Goal: Information Seeking & Learning: Learn about a topic

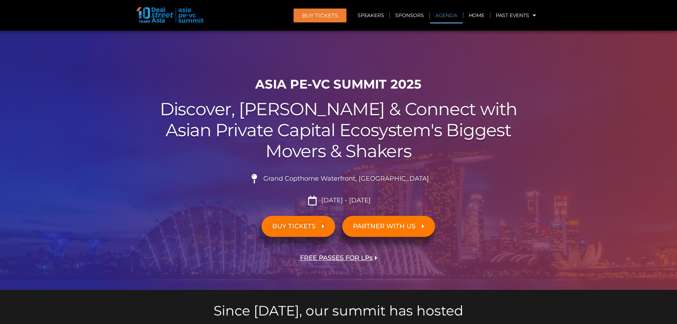
click at [441, 17] on link "Agenda" at bounding box center [446, 15] width 33 height 16
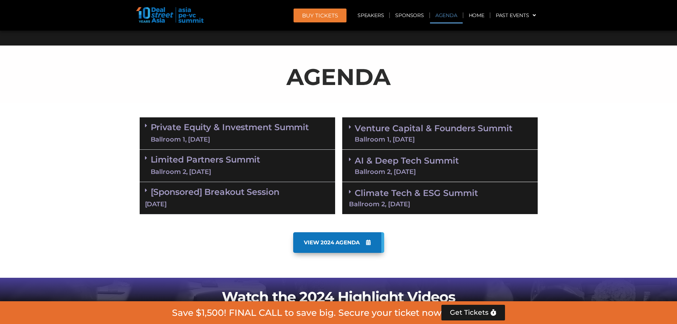
scroll to position [372, 0]
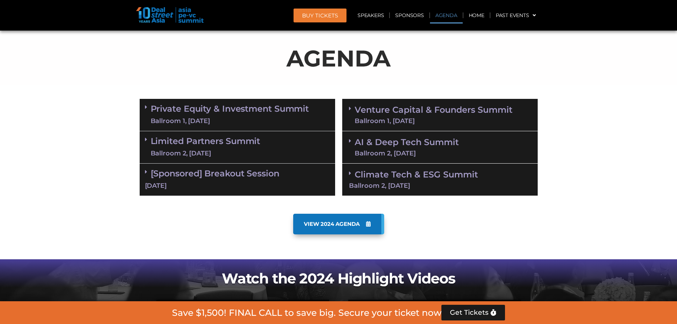
click at [402, 112] on link "Venture Capital & Founders​ Summit Ballroom 1, [DATE]" at bounding box center [434, 115] width 158 height 18
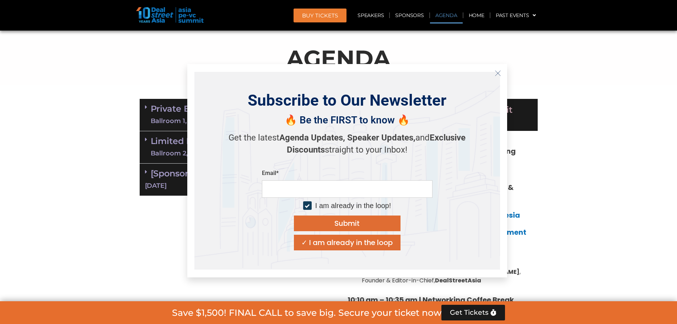
click at [501, 73] on button "Close" at bounding box center [497, 73] width 11 height 11
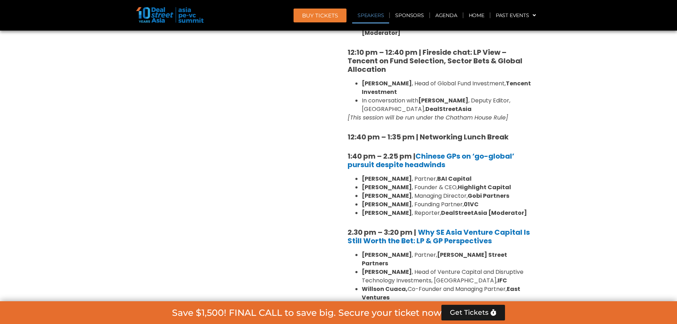
scroll to position [834, 0]
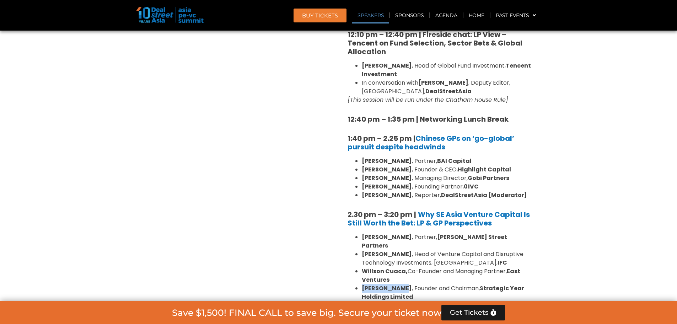
drag, startPoint x: 366, startPoint y: 260, endPoint x: 401, endPoint y: 263, distance: 35.3
click at [403, 284] on li "[PERSON_NAME] , Founder and Chairman, Strategic Year Holdings Limited" at bounding box center [447, 292] width 171 height 17
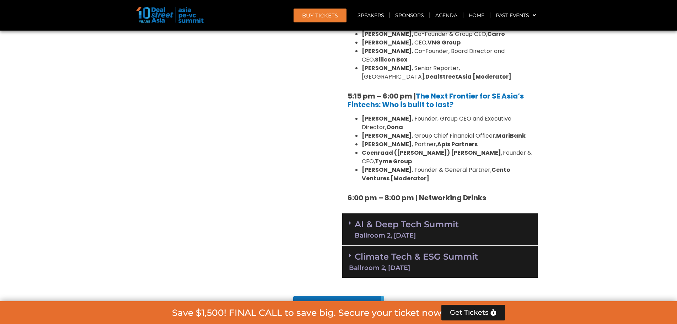
scroll to position [1331, 0]
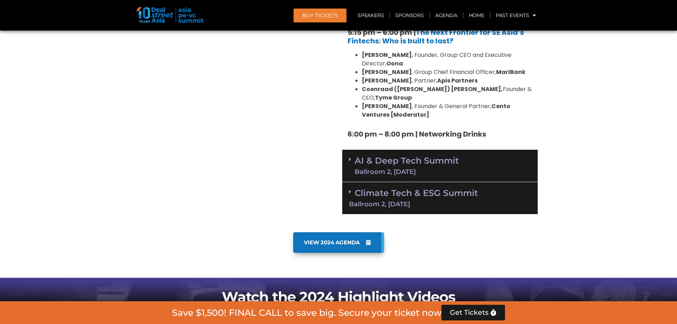
click at [398, 156] on link "AI & Deep Tech Summit Ballroom 2, [DATE]" at bounding box center [407, 165] width 104 height 18
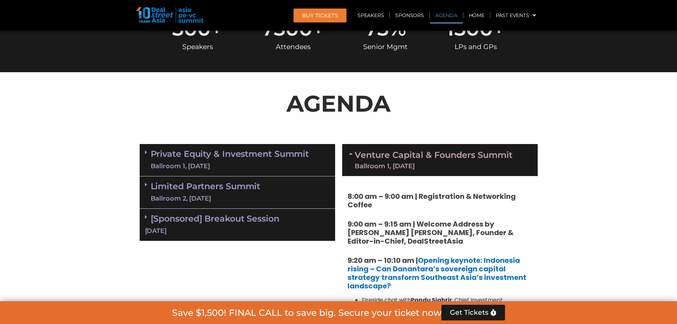
scroll to position [408, 0]
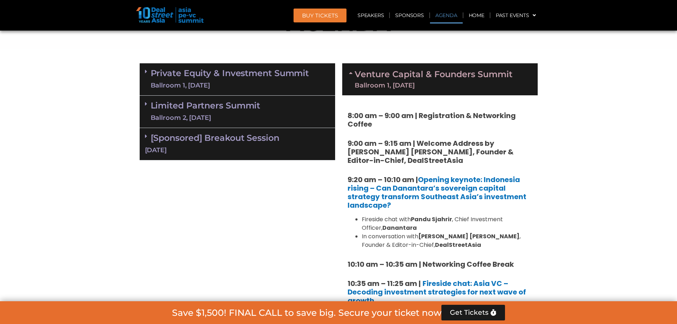
click at [264, 112] on div "Limited Partners [GEOGRAPHIC_DATA] 2, [DATE]" at bounding box center [237, 112] width 195 height 32
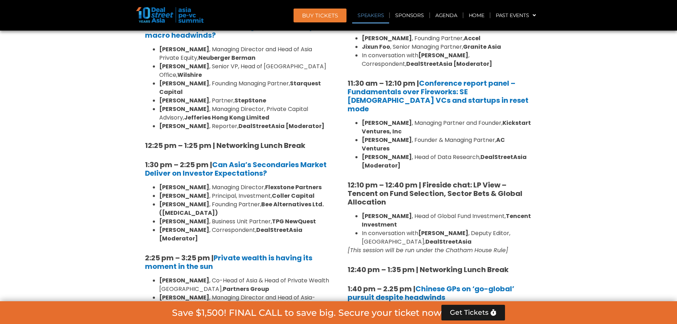
scroll to position [692, 0]
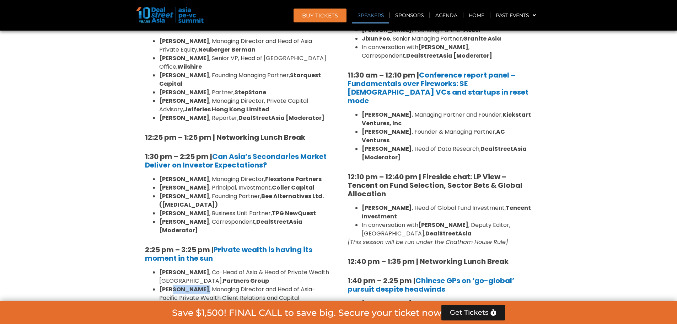
drag, startPoint x: 195, startPoint y: 248, endPoint x: 178, endPoint y: 248, distance: 16.7
click at [178, 285] on li "[PERSON_NAME] , Managing Director and Head of Asia-Pacific Private Wealth Clien…" at bounding box center [244, 298] width 171 height 26
click at [191, 285] on li "[PERSON_NAME] , Managing Director and Head of Asia-Pacific Private Wealth Clien…" at bounding box center [244, 298] width 171 height 26
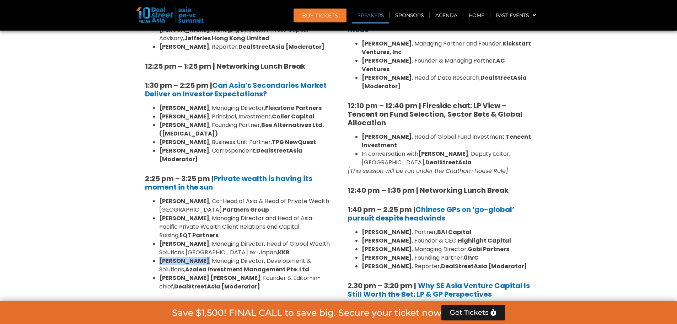
drag, startPoint x: 190, startPoint y: 216, endPoint x: 166, endPoint y: 219, distance: 24.3
click at [158, 220] on ul "[PERSON_NAME] , Co-Head of Asia & Head of Private Wealth Asia Pacific, Partners…" at bounding box center [237, 244] width 185 height 94
drag, startPoint x: 217, startPoint y: 202, endPoint x: 159, endPoint y: 200, distance: 58.3
click at [159, 239] on li "[PERSON_NAME] , Managing Director, Head of Global Wealth Solutions [GEOGRAPHIC_…" at bounding box center [244, 247] width 171 height 17
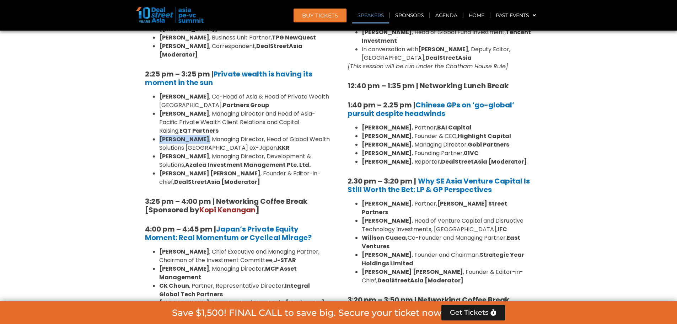
scroll to position [869, 0]
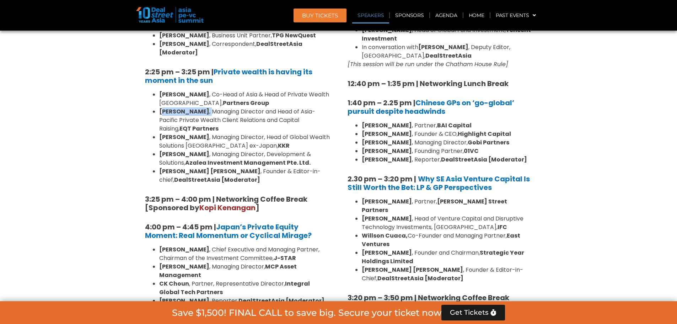
drag, startPoint x: 196, startPoint y: 69, endPoint x: 162, endPoint y: 68, distance: 34.5
click at [162, 107] on li "[PERSON_NAME] , Managing Director and Head of Asia-Pacific Private Wealth Clien…" at bounding box center [244, 120] width 171 height 26
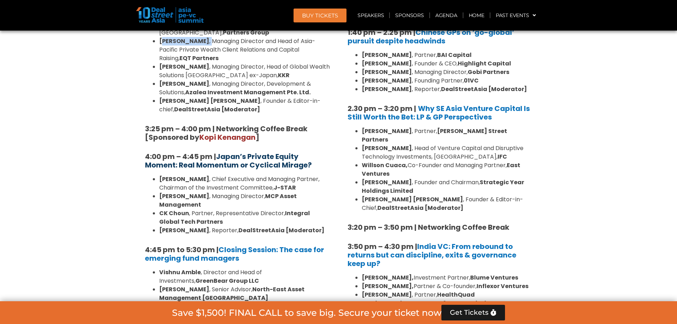
scroll to position [976, 0]
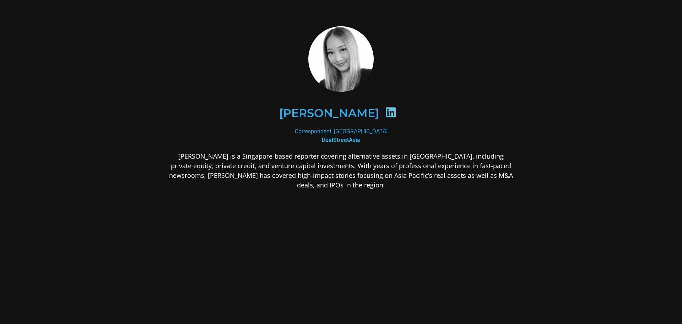
click at [385, 112] on icon at bounding box center [390, 112] width 11 height 11
click at [379, 117] on div at bounding box center [391, 114] width 24 height 14
